Goal: Transaction & Acquisition: Book appointment/travel/reservation

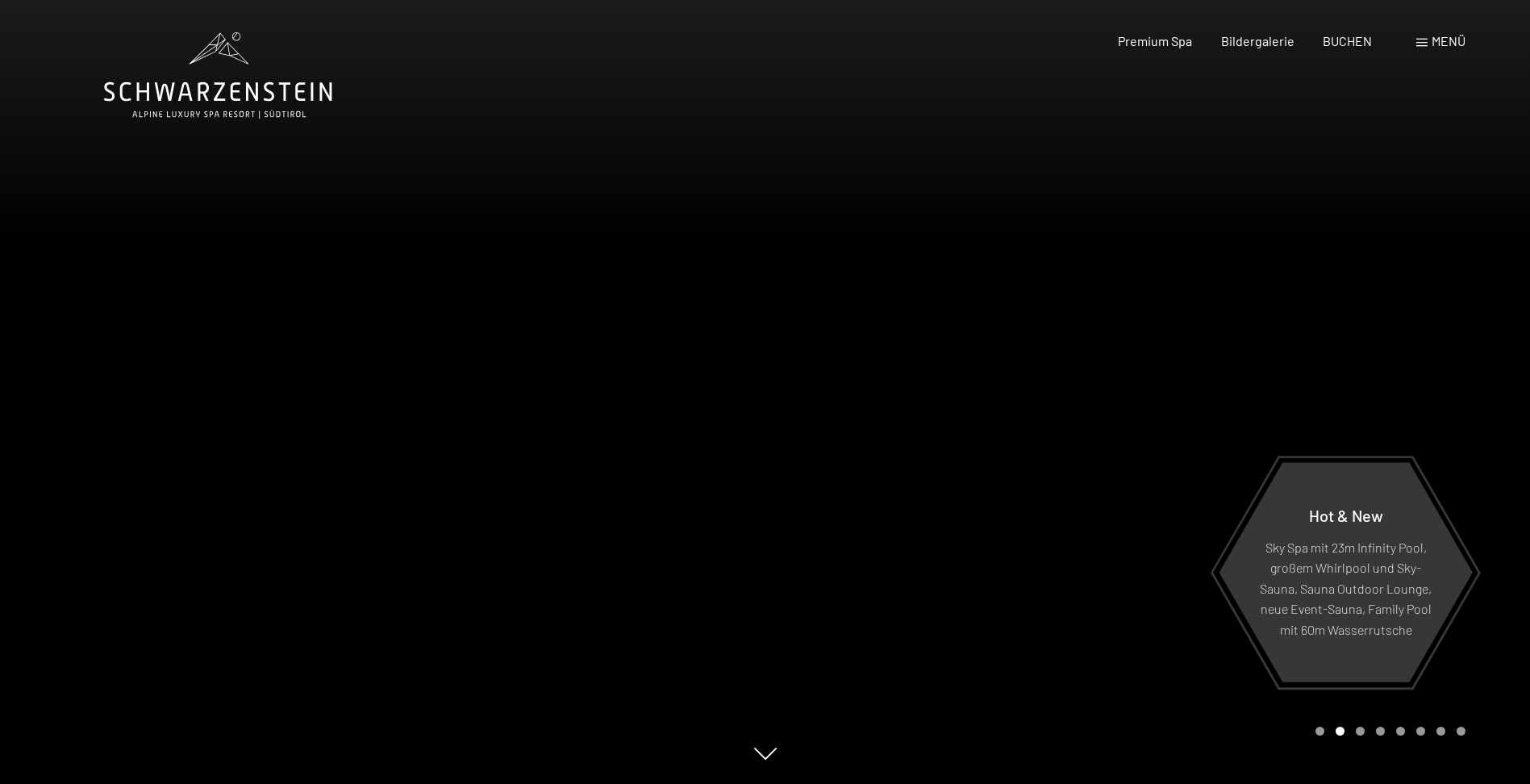
click at [1183, 385] on div at bounding box center [1149, 392] width 766 height 784
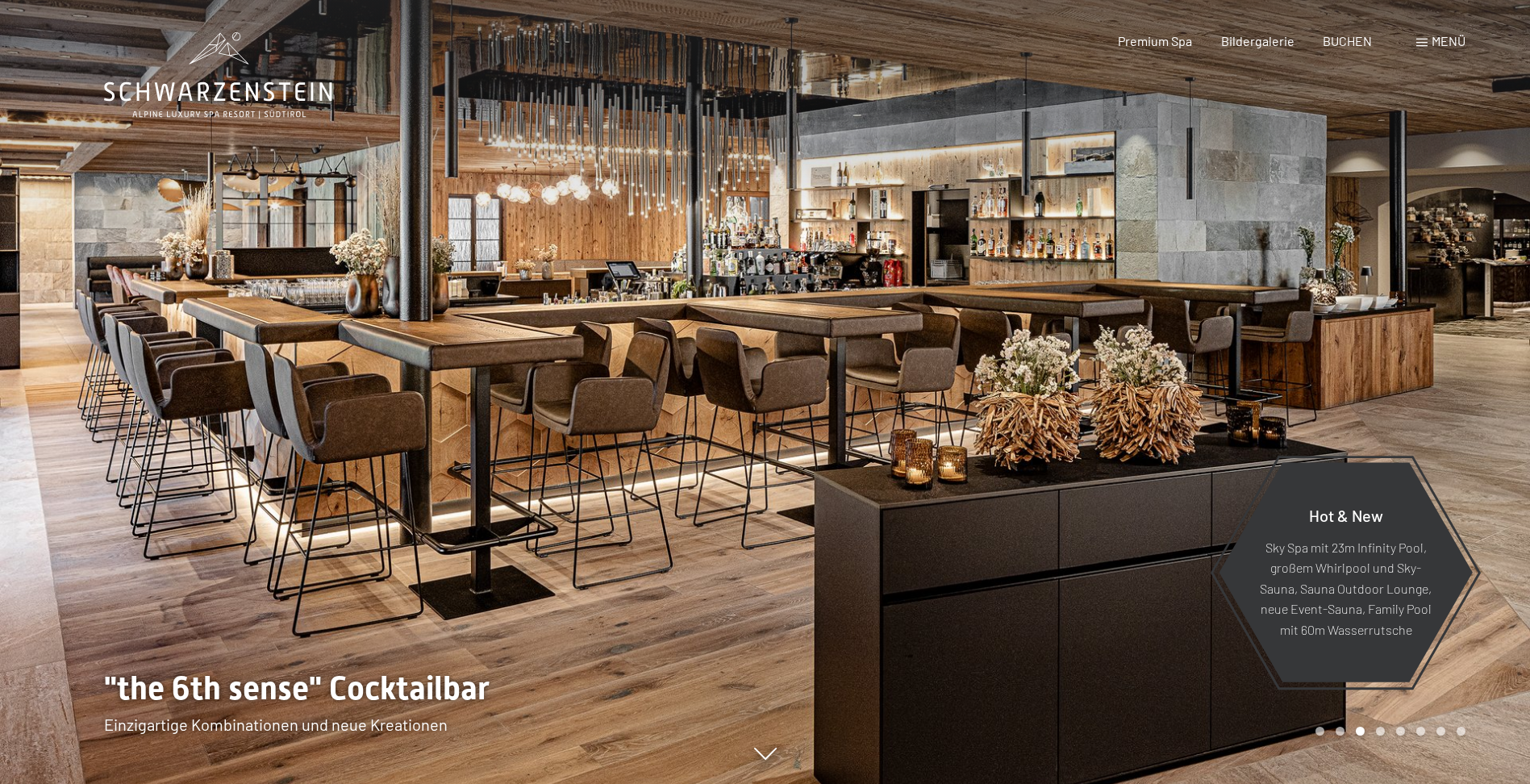
click at [1183, 385] on div at bounding box center [1149, 392] width 766 height 784
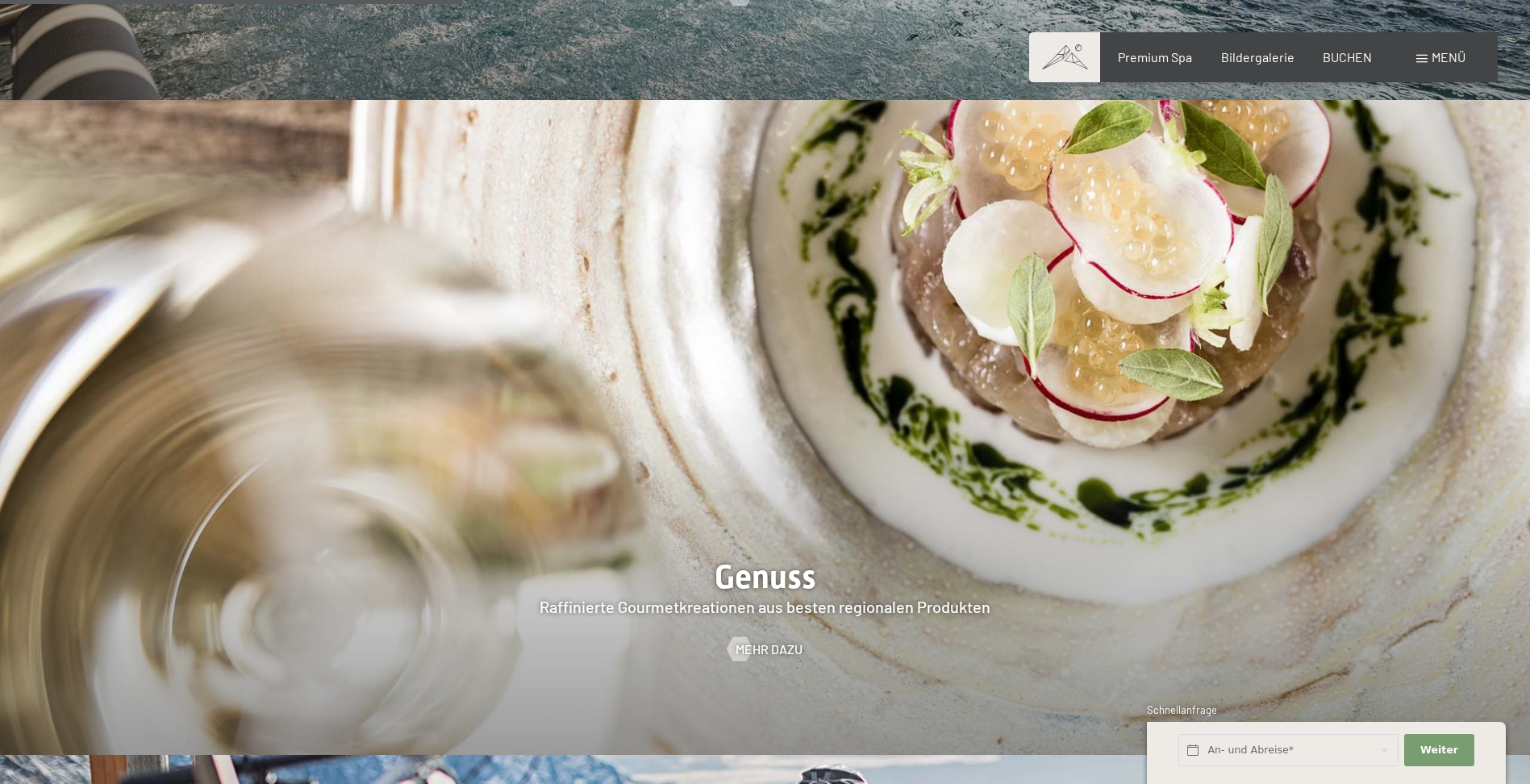
scroll to position [2822, 0]
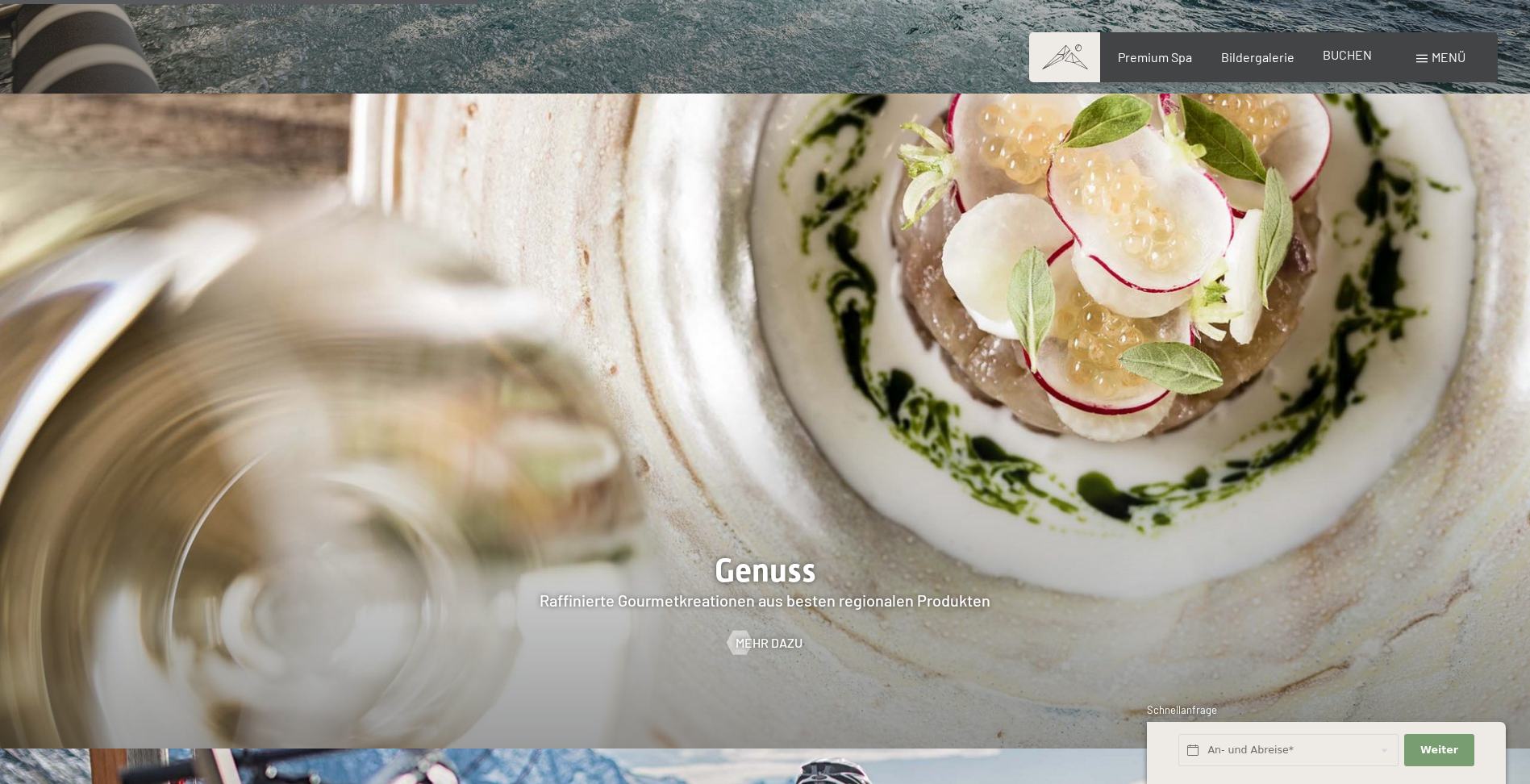
click at [1328, 53] on span "BUCHEN" at bounding box center [1348, 53] width 49 height 15
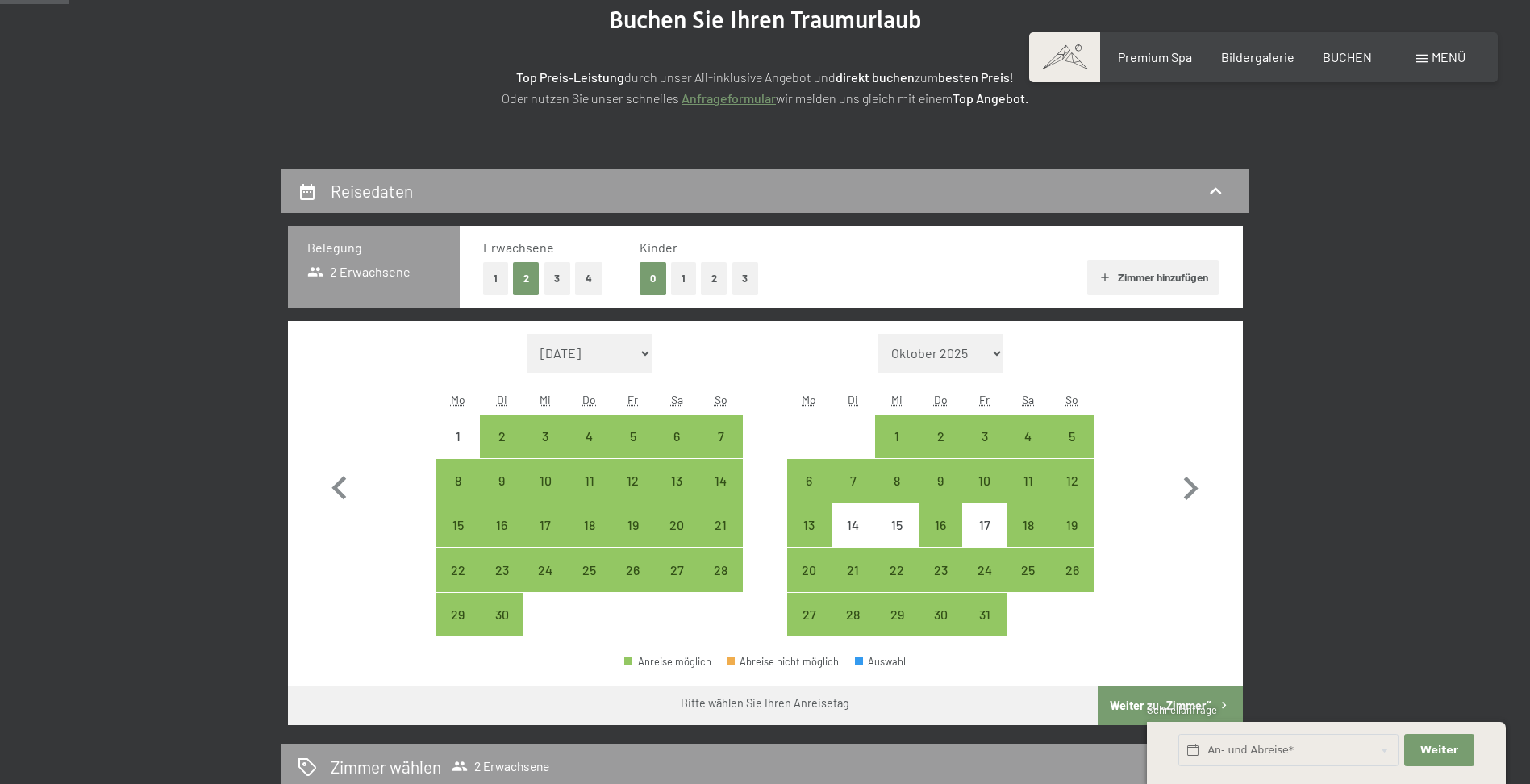
scroll to position [242, 0]
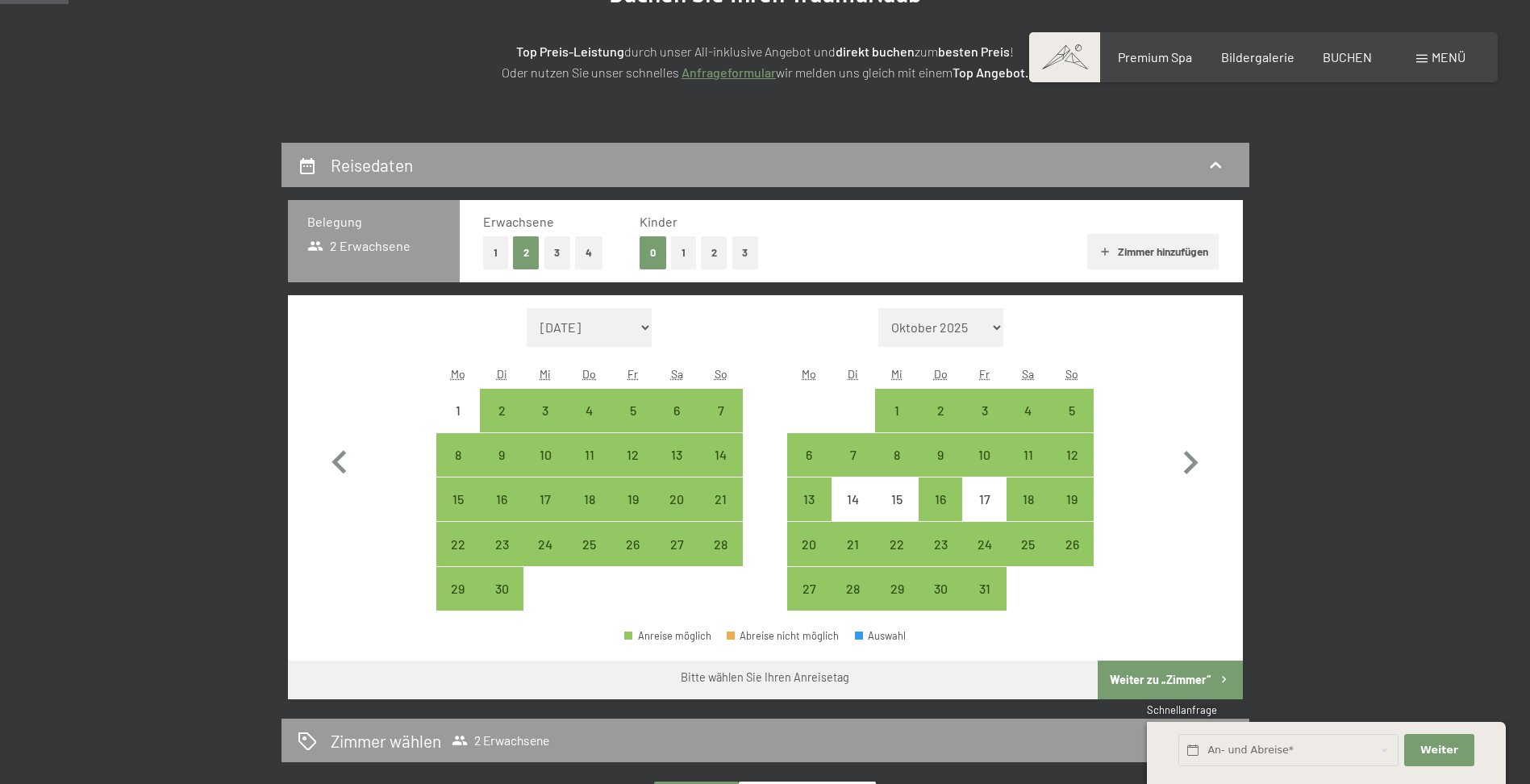
click at [492, 248] on button "1" at bounding box center [495, 253] width 25 height 33
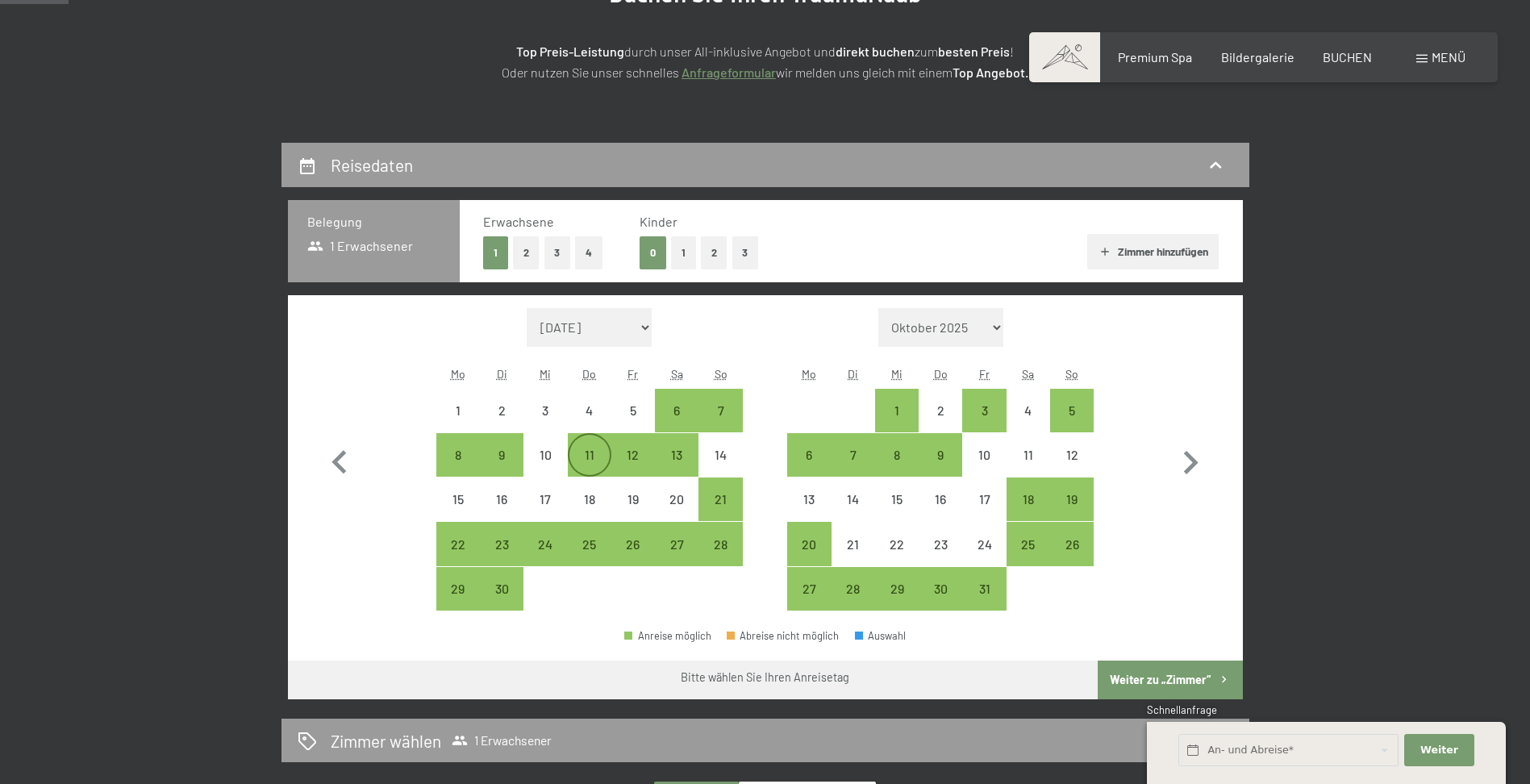
click at [584, 462] on div "11" at bounding box center [590, 469] width 40 height 40
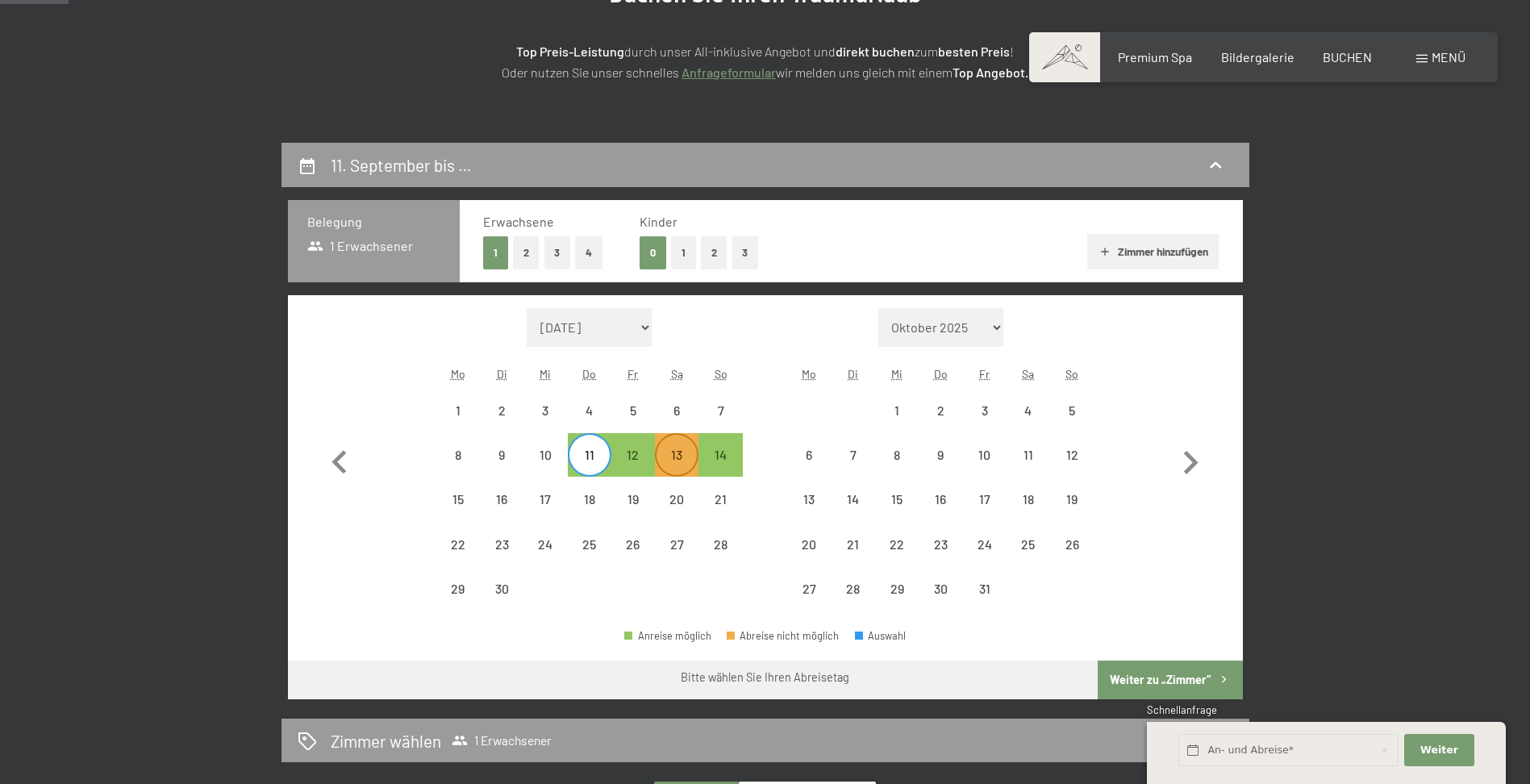
click at [673, 459] on div "13" at bounding box center [676, 469] width 40 height 40
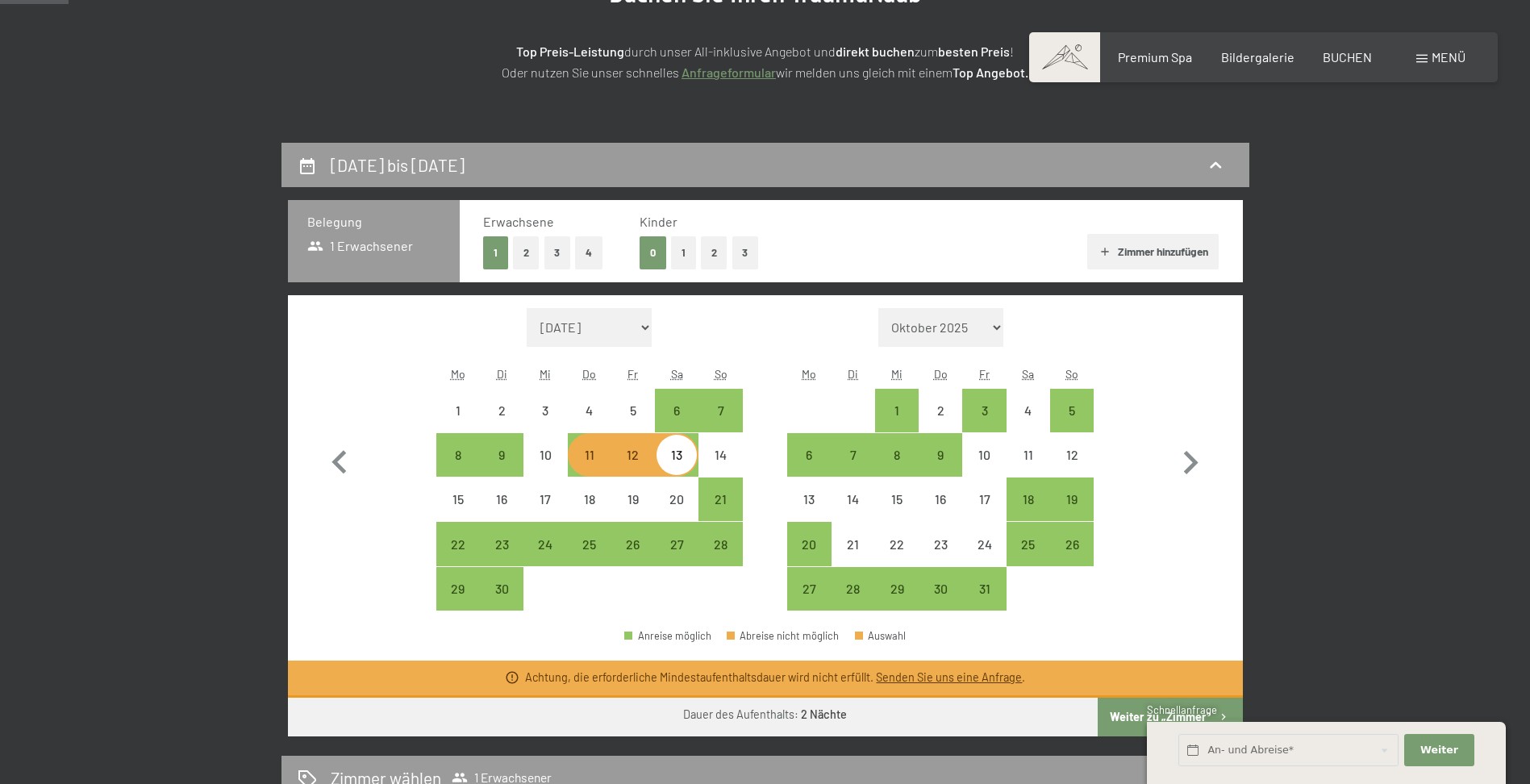
click at [590, 455] on div "11" at bounding box center [590, 469] width 40 height 40
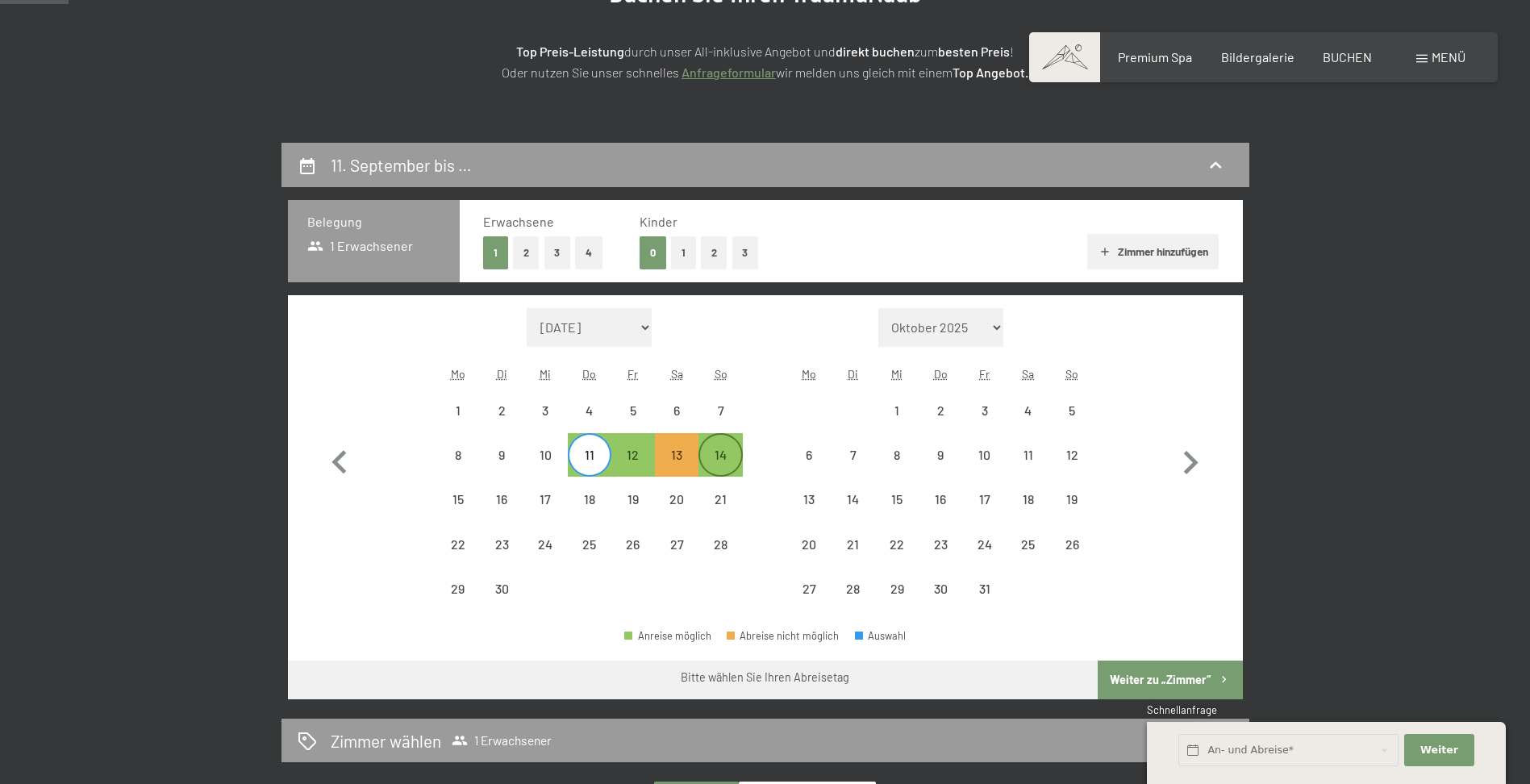
click at [712, 454] on div "14" at bounding box center [720, 469] width 40 height 40
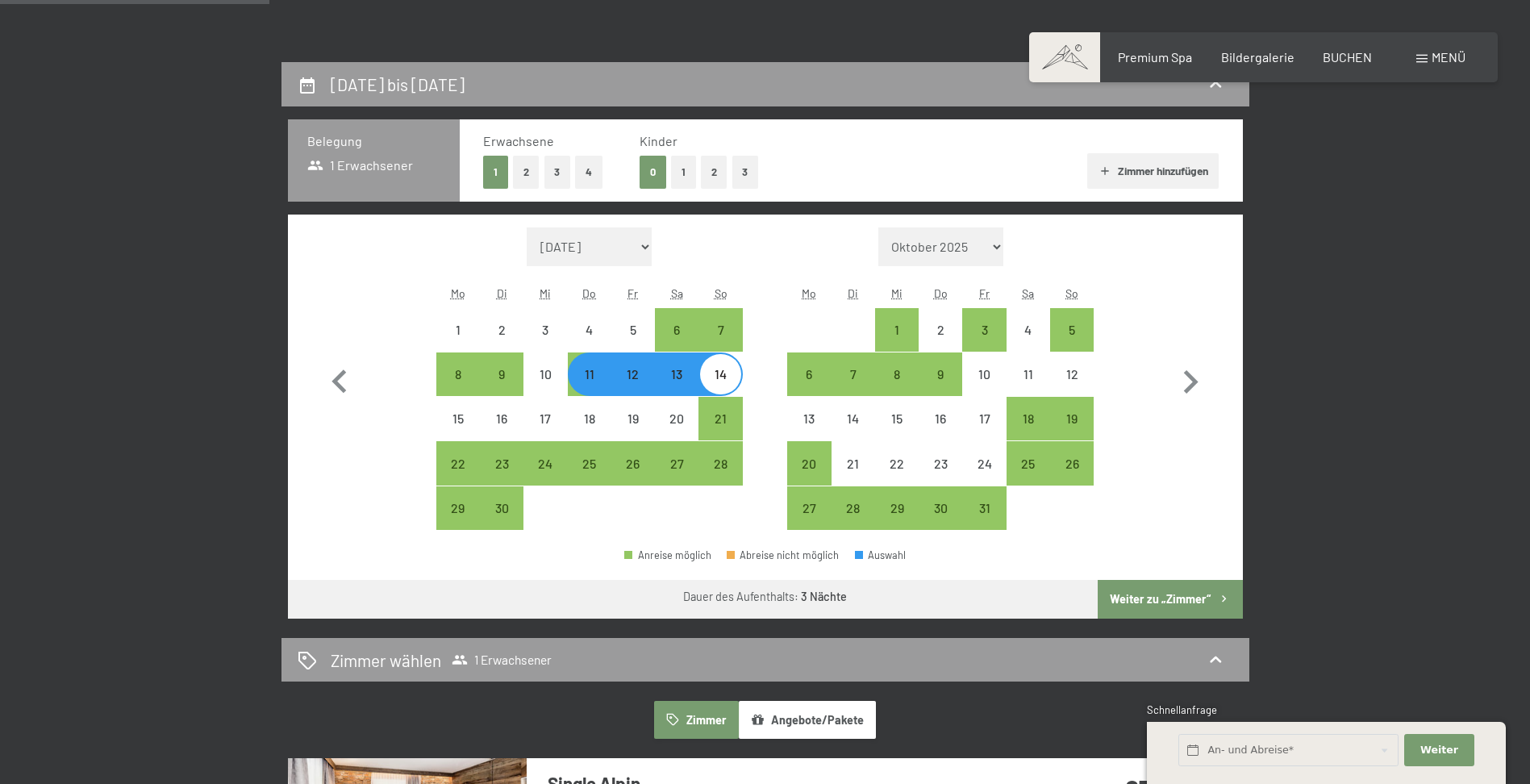
scroll to position [403, 0]
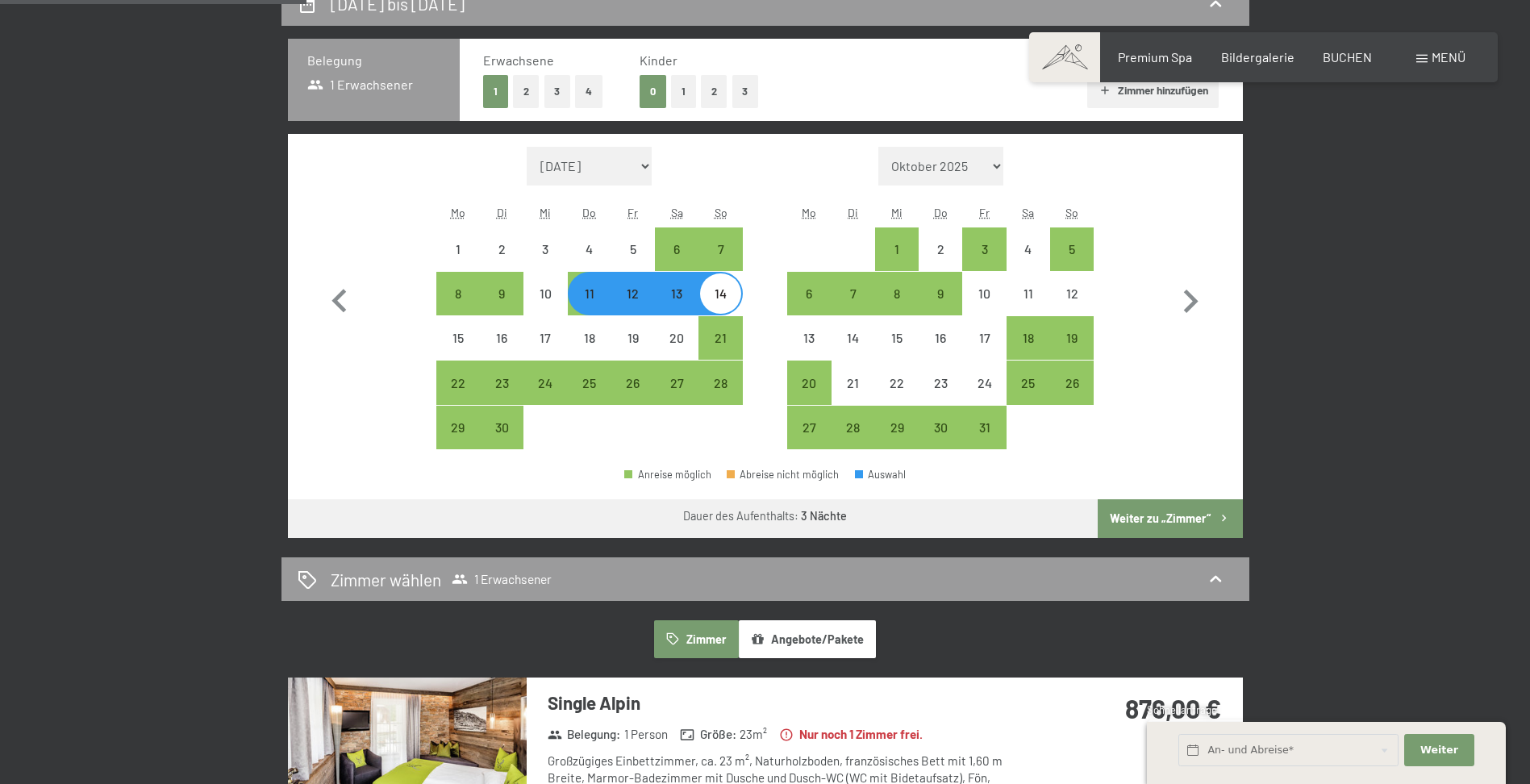
click at [1164, 515] on button "Weiter zu „Zimmer“" at bounding box center [1170, 519] width 145 height 39
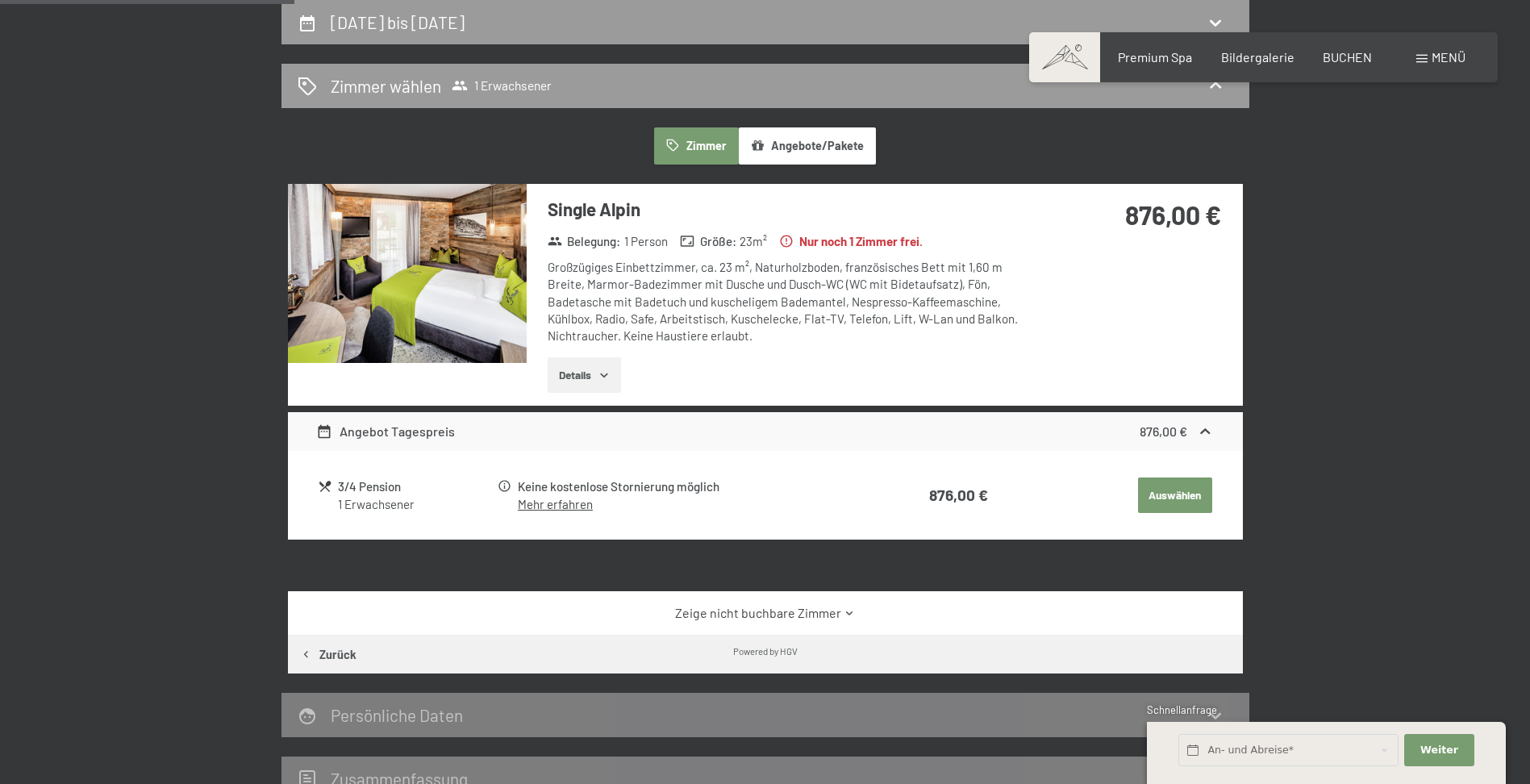
click at [829, 610] on link "Zeige nicht buchbare Zimmer" at bounding box center [765, 612] width 898 height 18
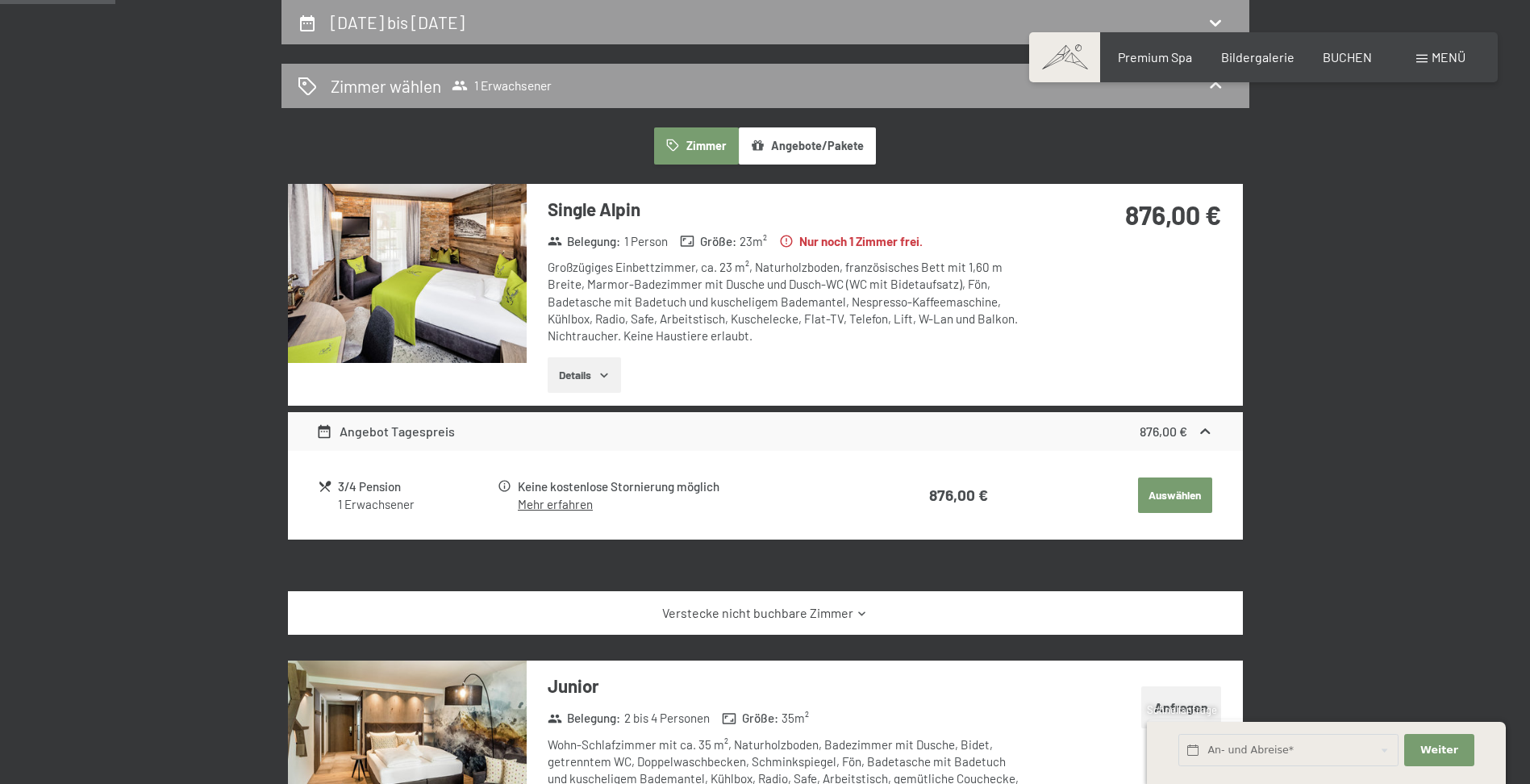
click at [558, 372] on button "Details" at bounding box center [584, 375] width 74 height 36
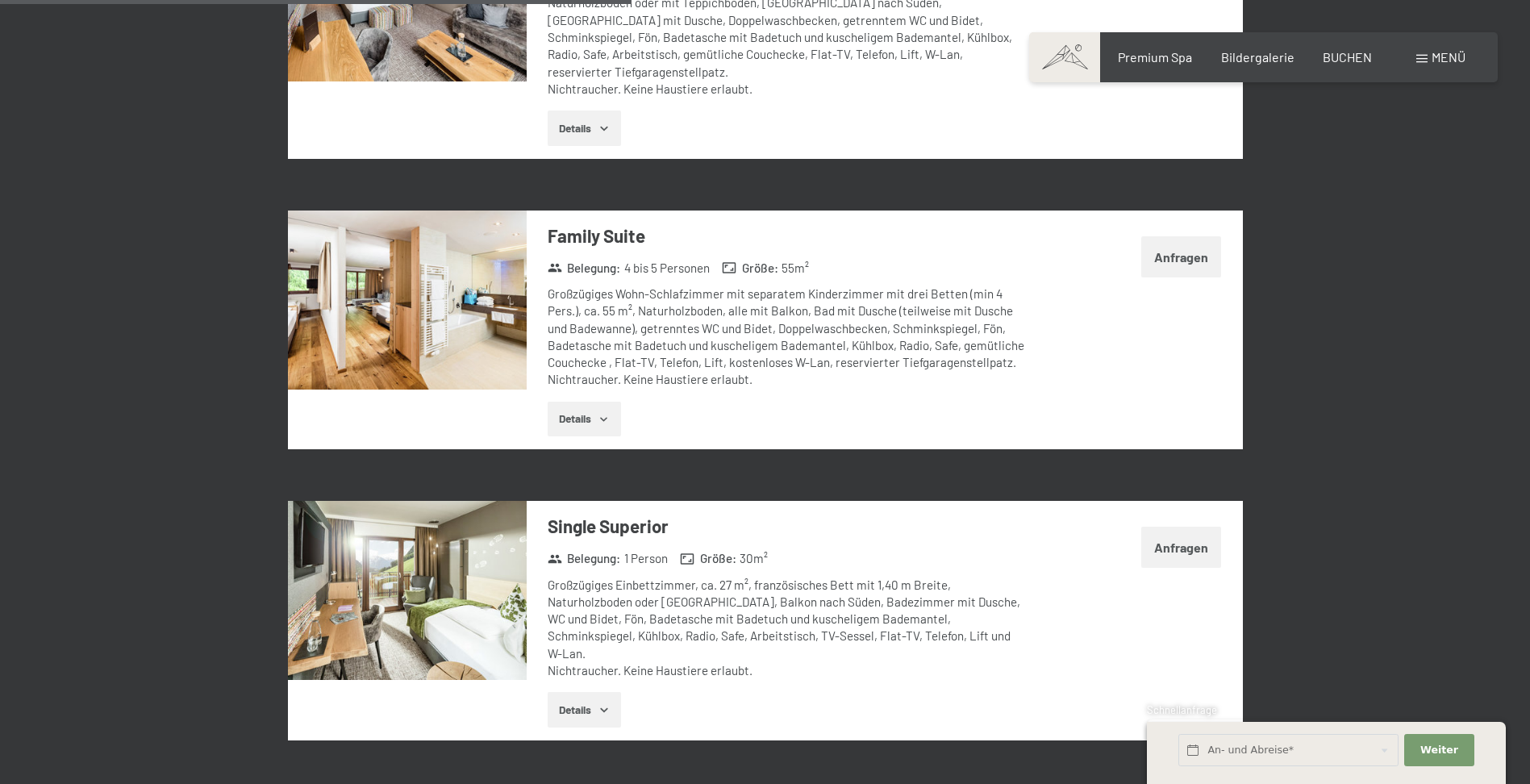
scroll to position [2239, 0]
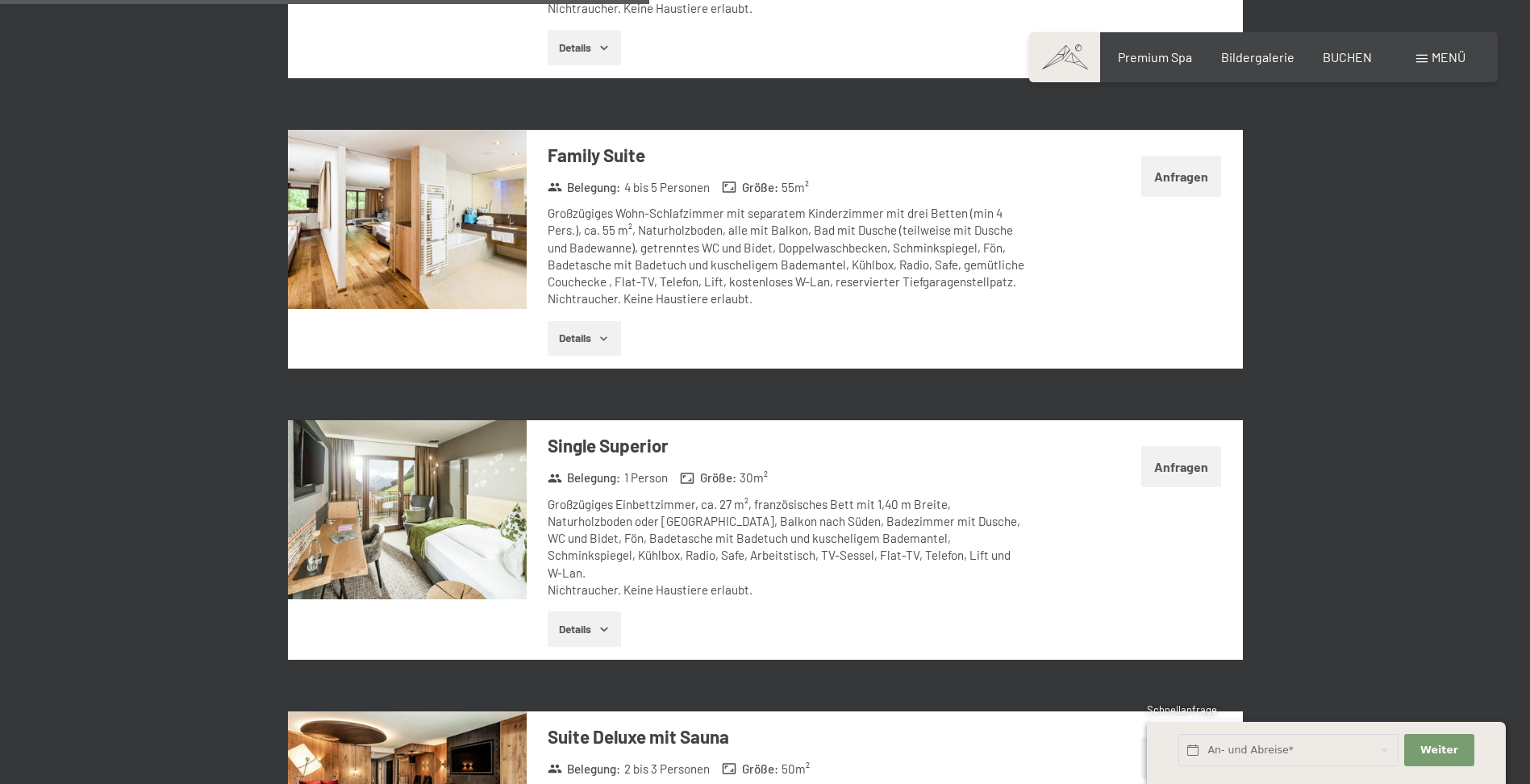
click at [577, 611] on button "Details" at bounding box center [584, 629] width 74 height 36
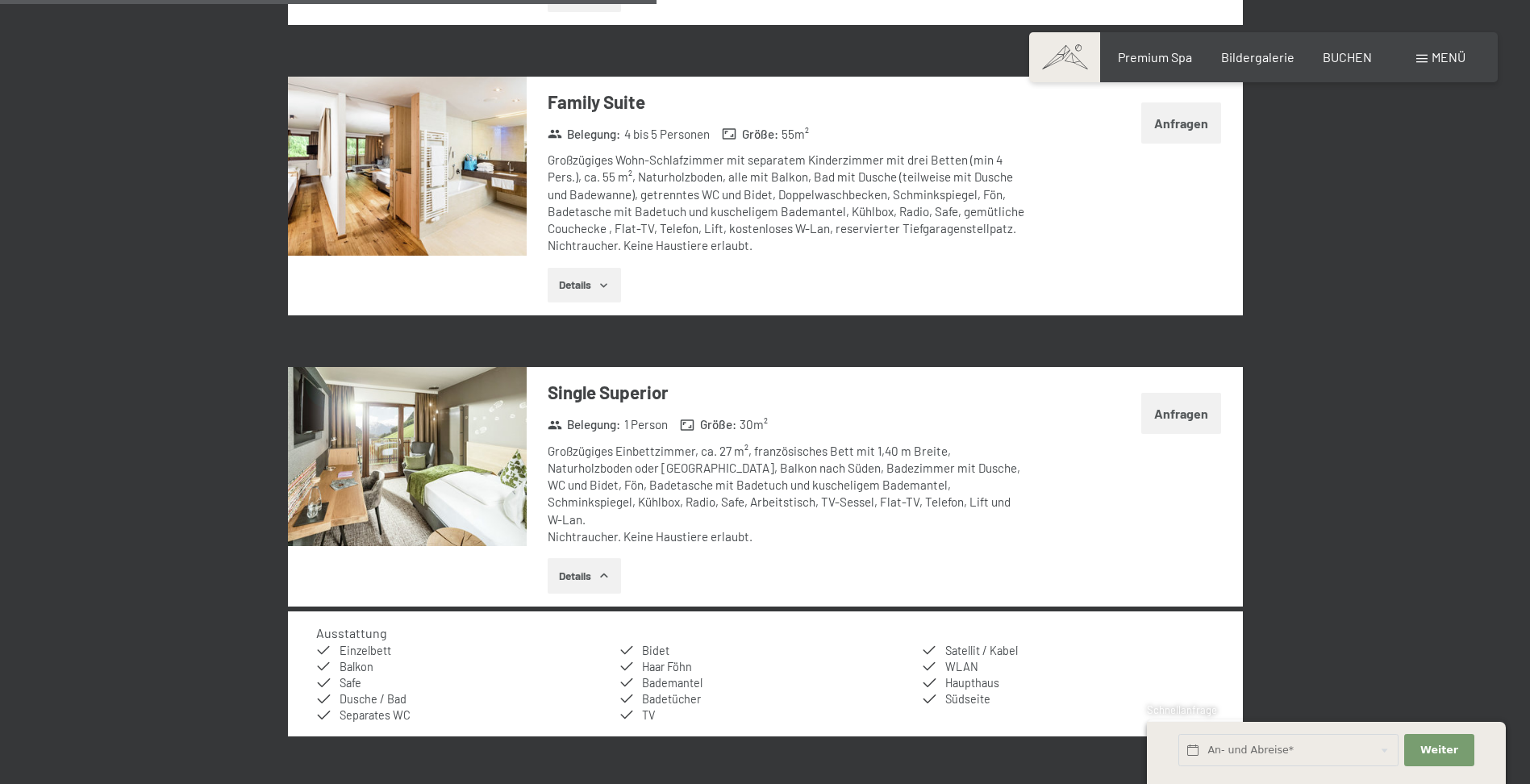
scroll to position [2320, 0]
